Goal: Find specific page/section: Find specific page/section

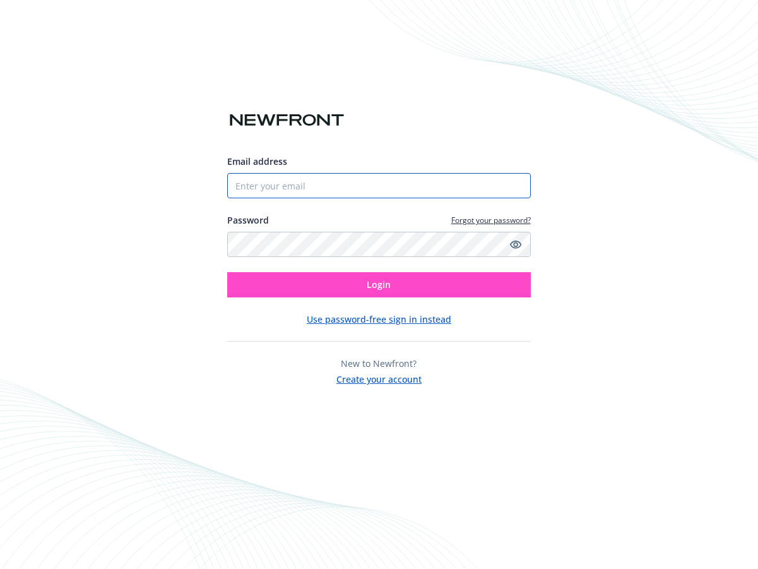
type input "[PERSON_NAME][EMAIL_ADDRESS][PERSON_NAME][DOMAIN_NAME]"
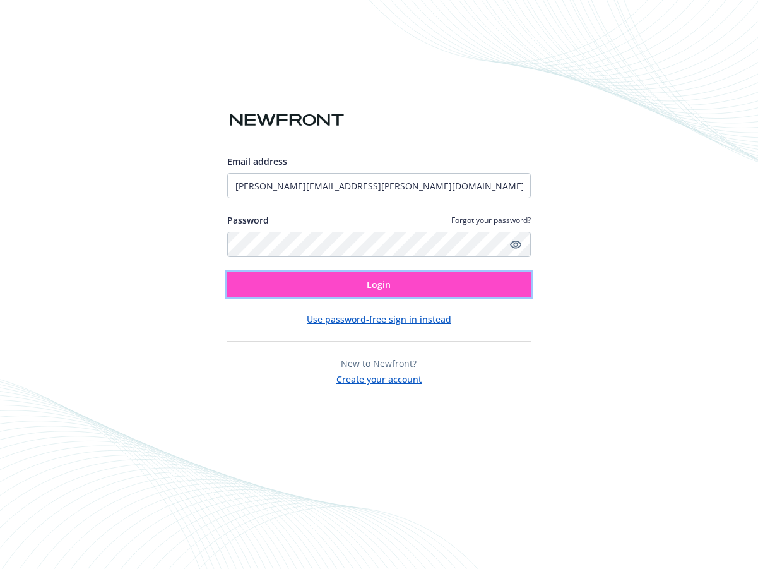
click at [357, 287] on button "Login" at bounding box center [378, 284] width 303 height 25
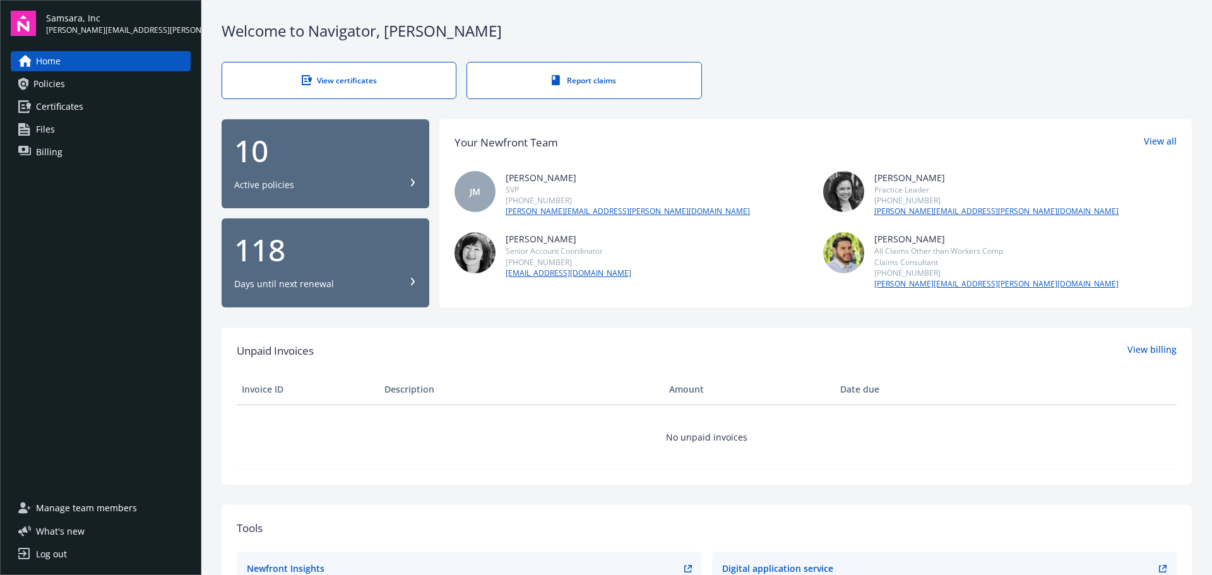
click at [394, 79] on div "View certificates" at bounding box center [339, 80] width 183 height 11
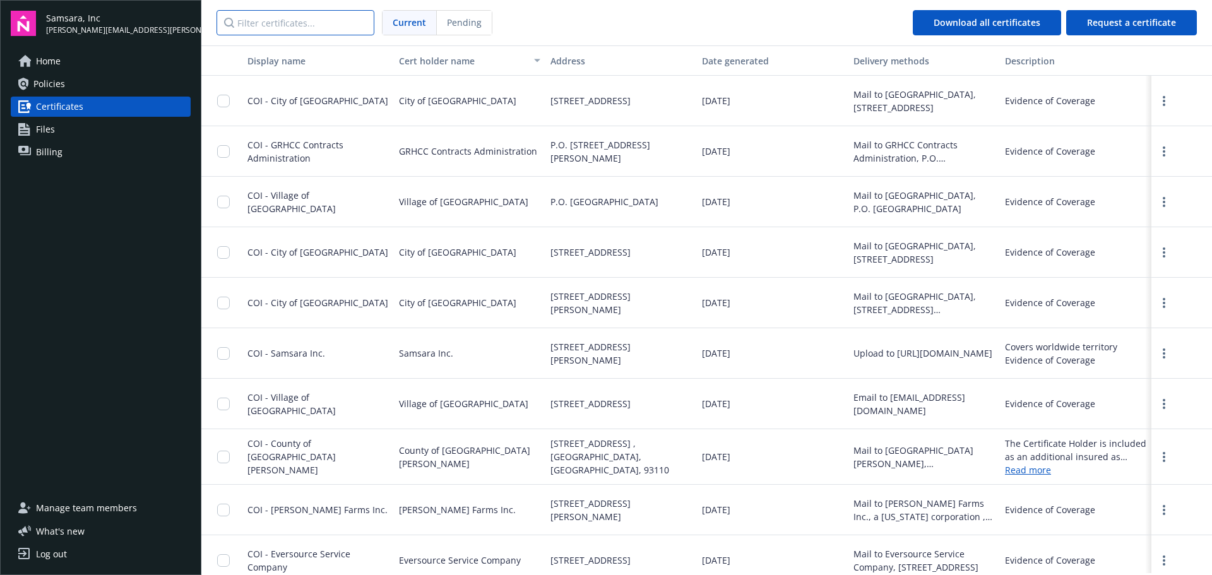
click at [308, 23] on input "Filter certificates..." at bounding box center [296, 22] width 158 height 25
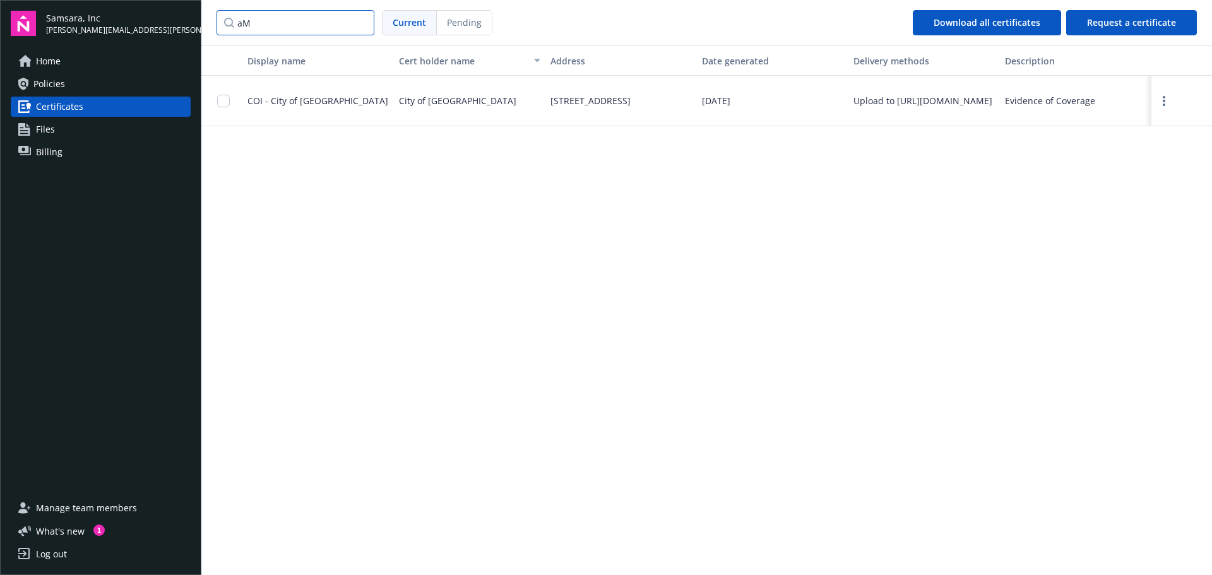
type input "a"
type input "N"
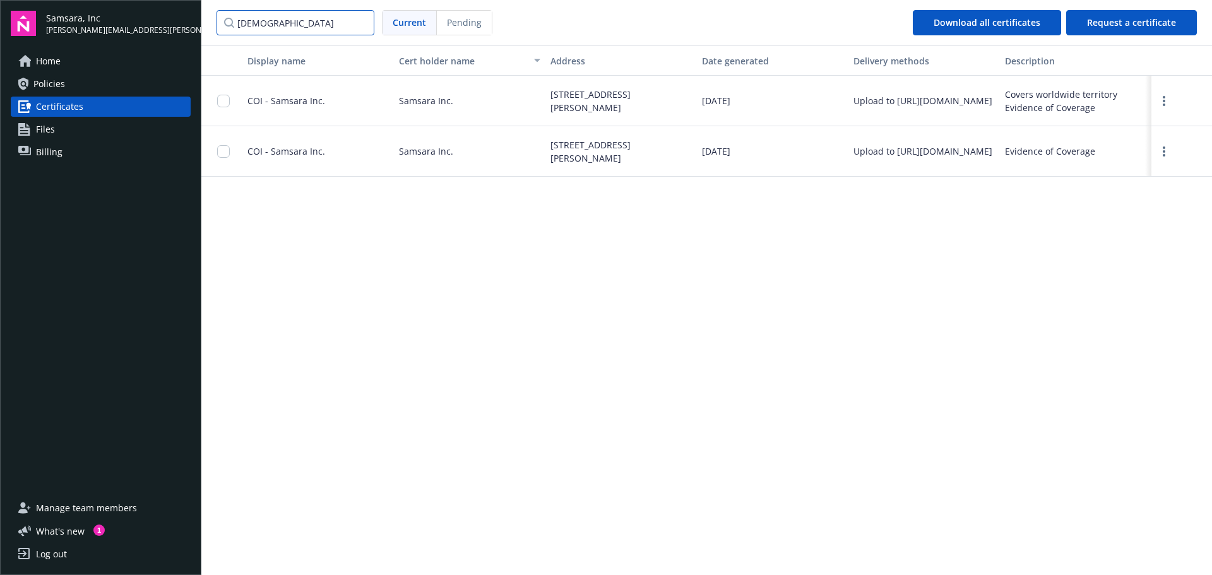
type input "[DEMOGRAPHIC_DATA]"
